Goal: Task Accomplishment & Management: Use online tool/utility

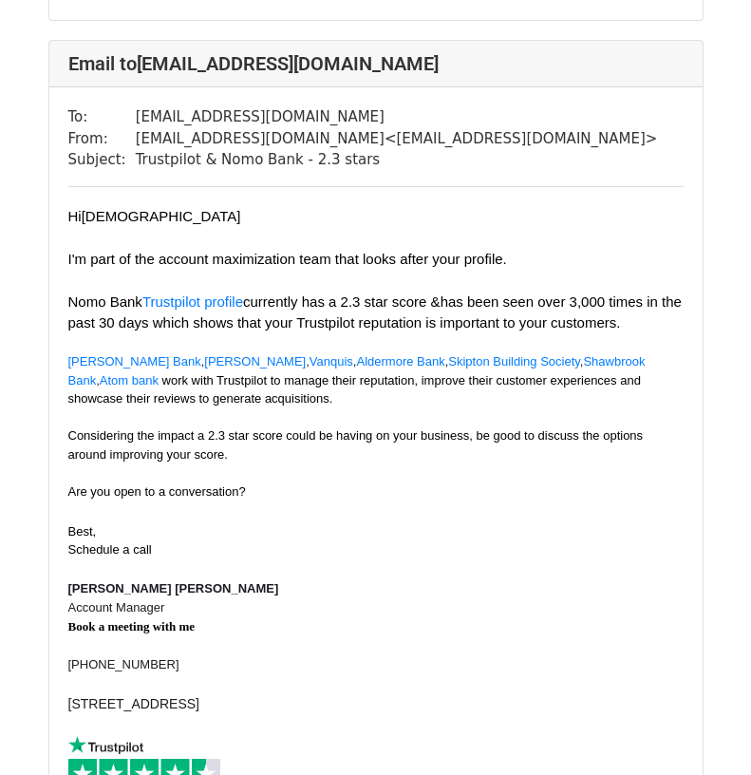
scroll to position [2279, 0]
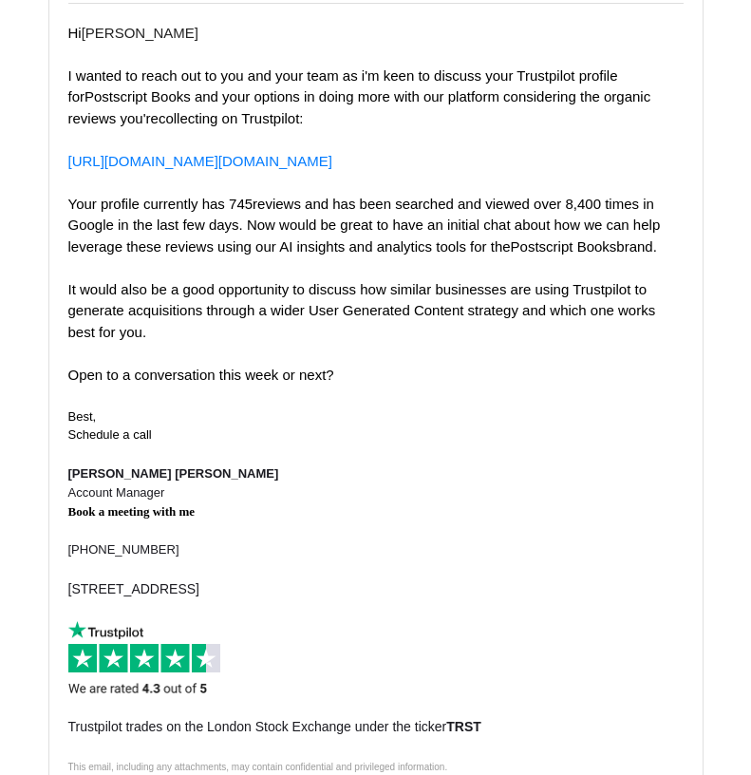
scroll to position [1329, 0]
